Goal: Find specific page/section: Find specific page/section

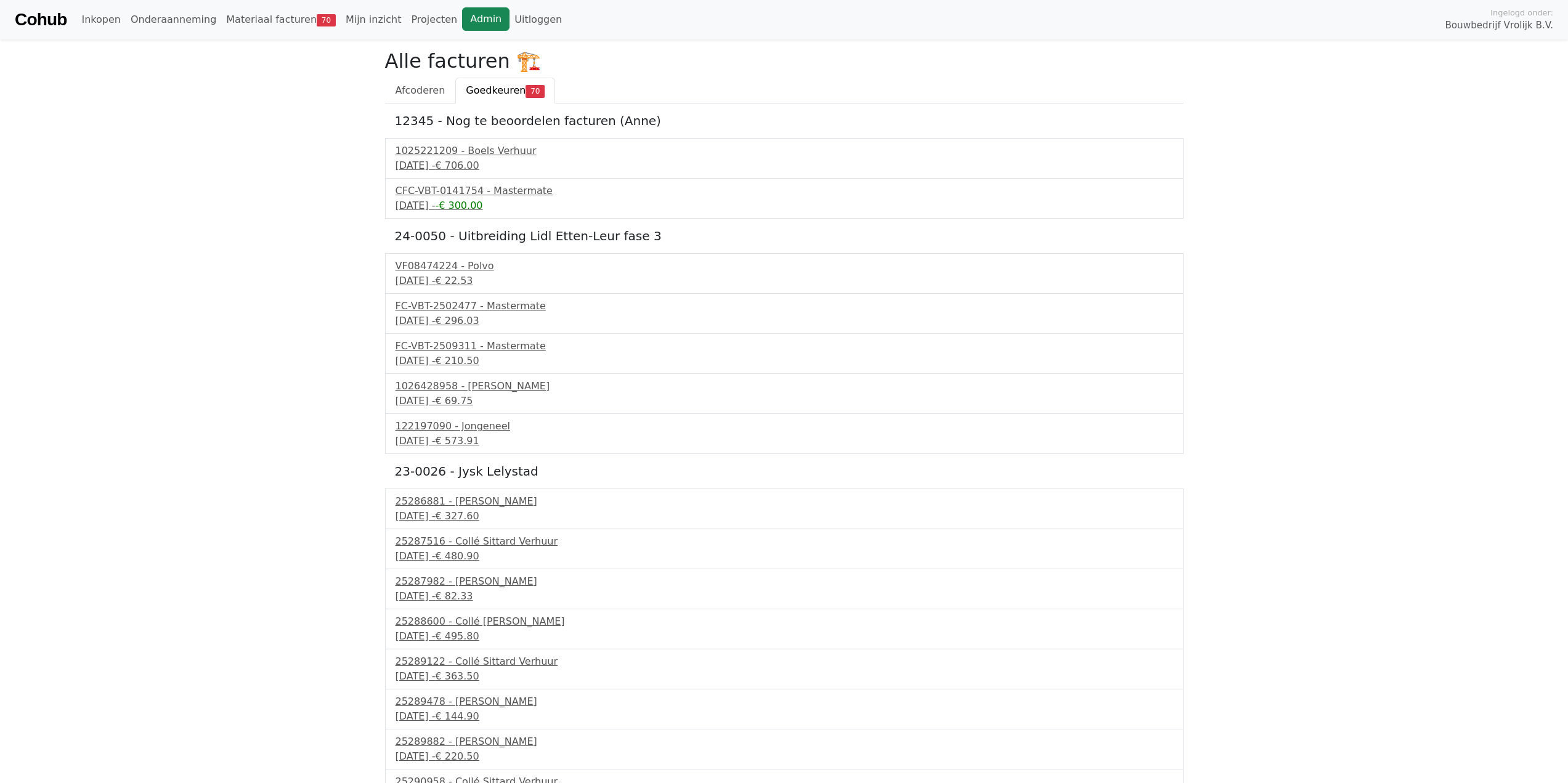
click at [462, 23] on link "Admin" at bounding box center [485, 18] width 47 height 23
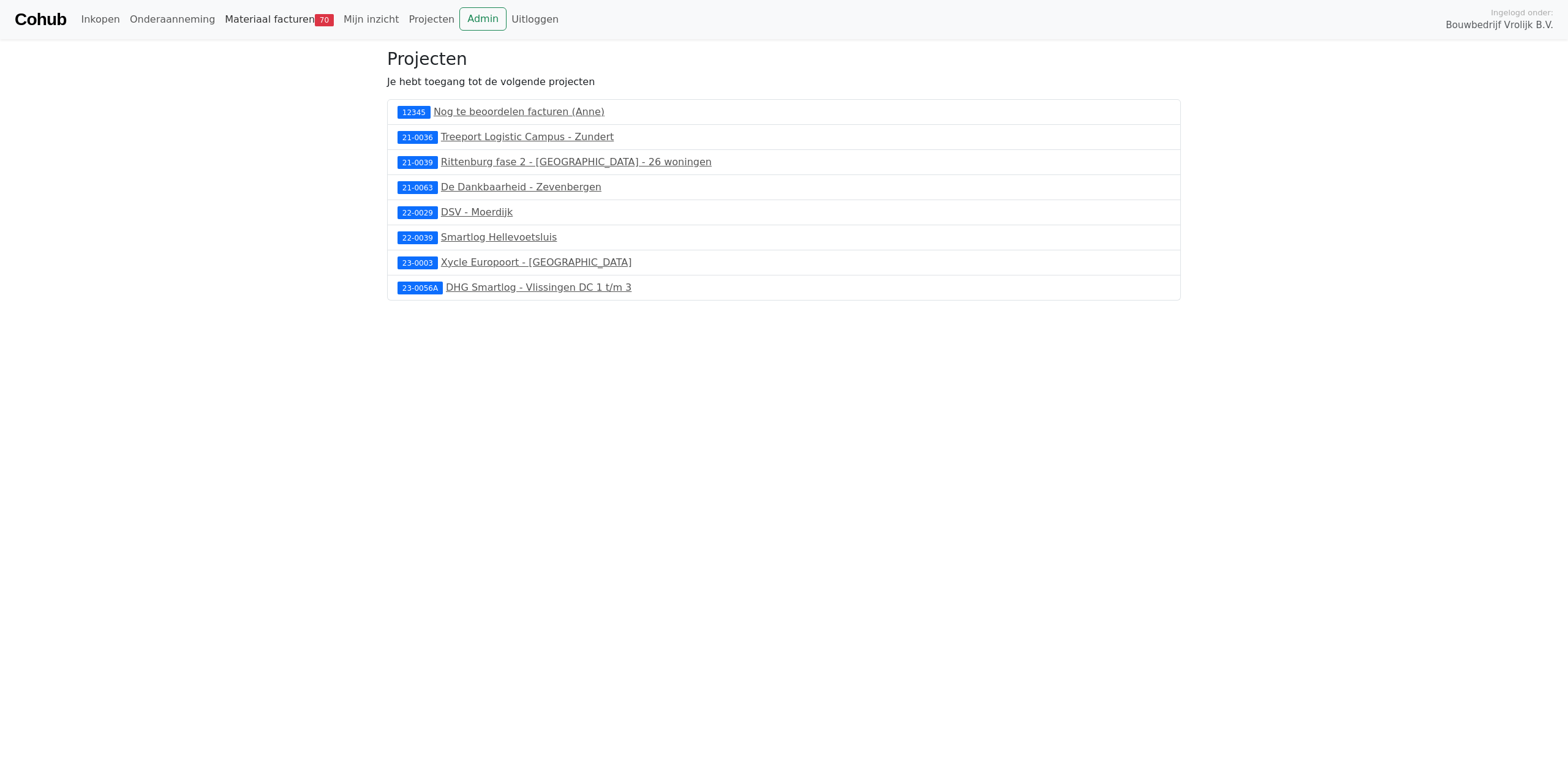
click at [290, 26] on link "Materiaal facturen 70" at bounding box center [279, 19] width 119 height 25
